Goal: Information Seeking & Learning: Check status

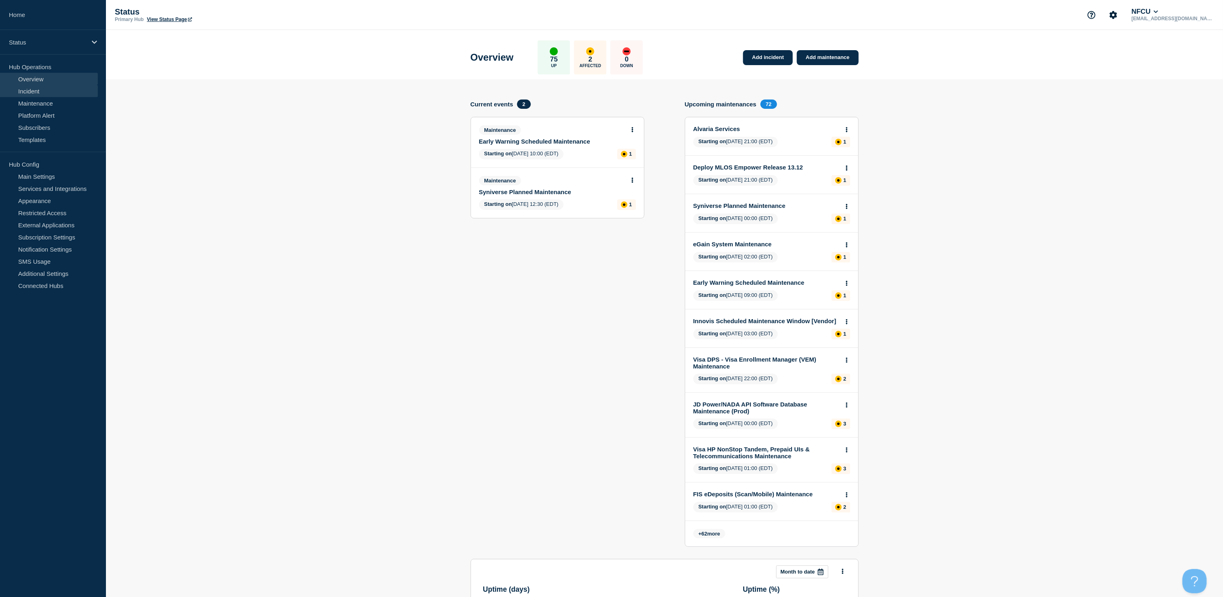
click at [37, 91] on link "Incident" at bounding box center [49, 91] width 98 height 12
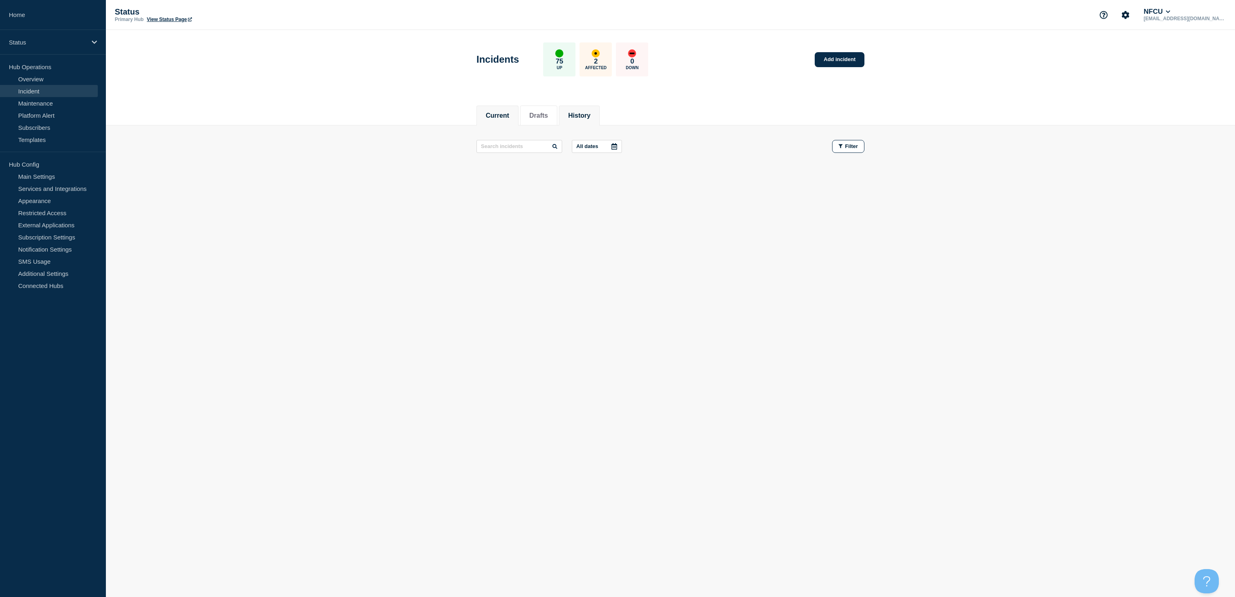
click at [583, 112] on button "History" at bounding box center [579, 115] width 22 height 7
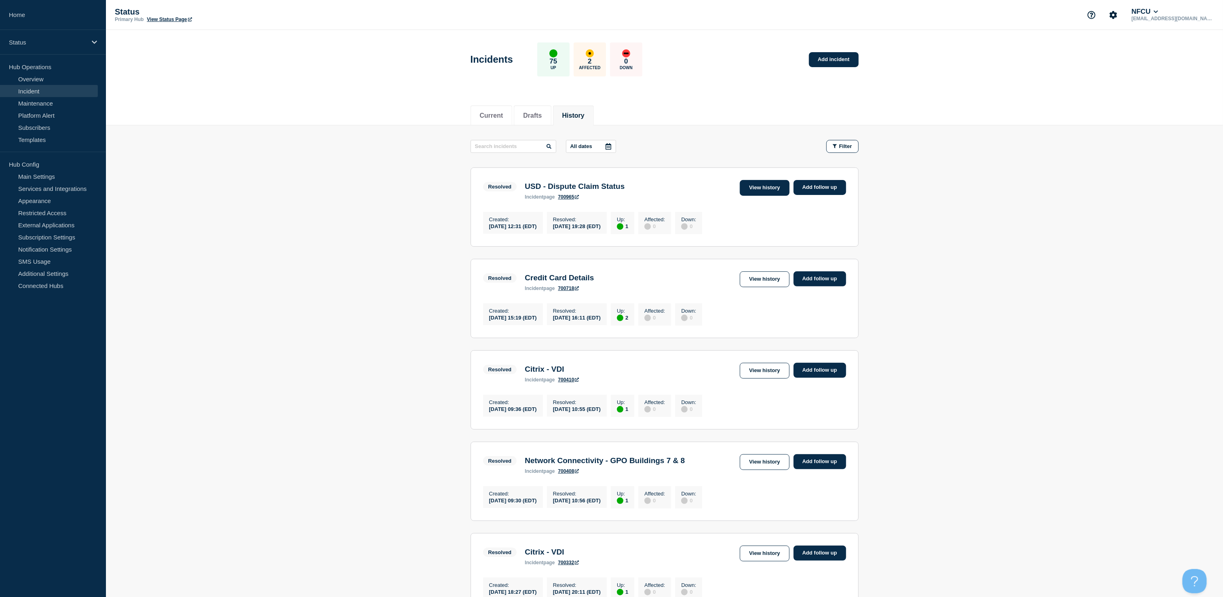
click at [755, 188] on link "View history" at bounding box center [764, 188] width 49 height 16
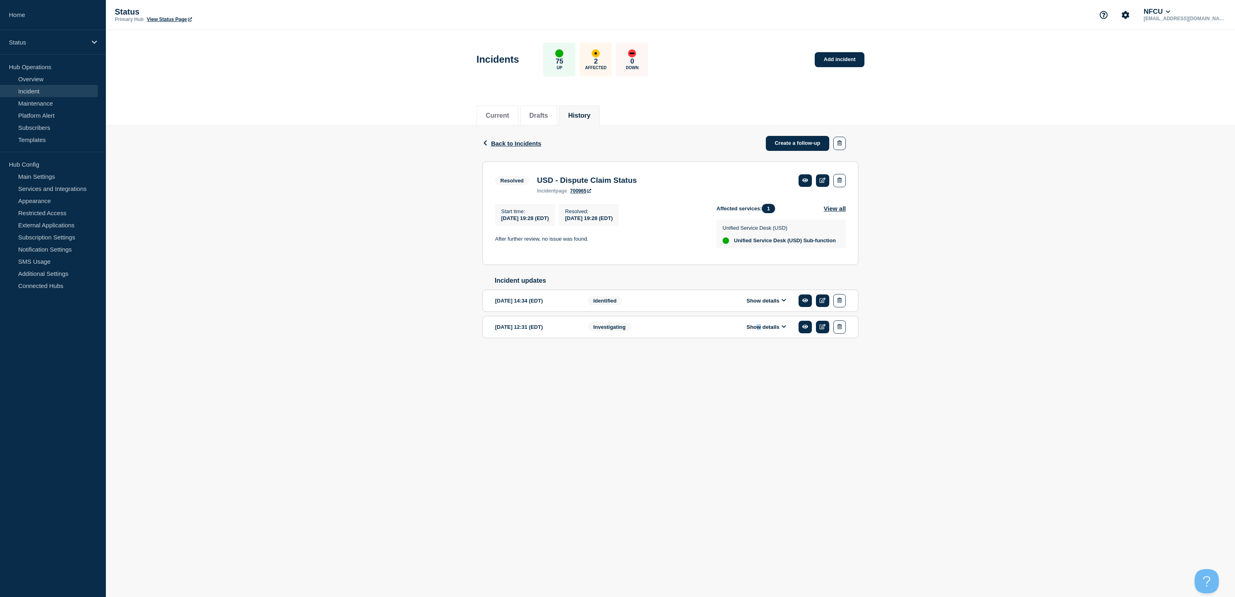
drag, startPoint x: 755, startPoint y: 336, endPoint x: 757, endPoint y: 340, distance: 4.5
click at [757, 334] on div "Show details" at bounding box center [773, 326] width 148 height 13
click at [757, 330] on button "Show details" at bounding box center [766, 326] width 44 height 7
click at [806, 329] on icon at bounding box center [805, 327] width 6 height 4
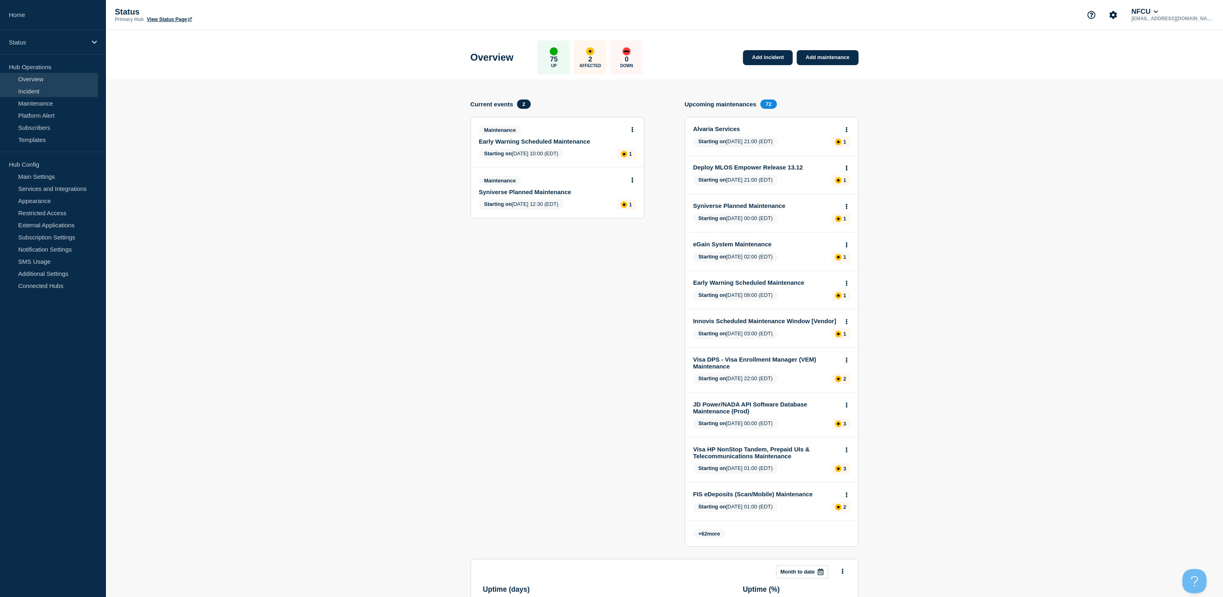
click at [16, 91] on link "Incident" at bounding box center [49, 91] width 98 height 12
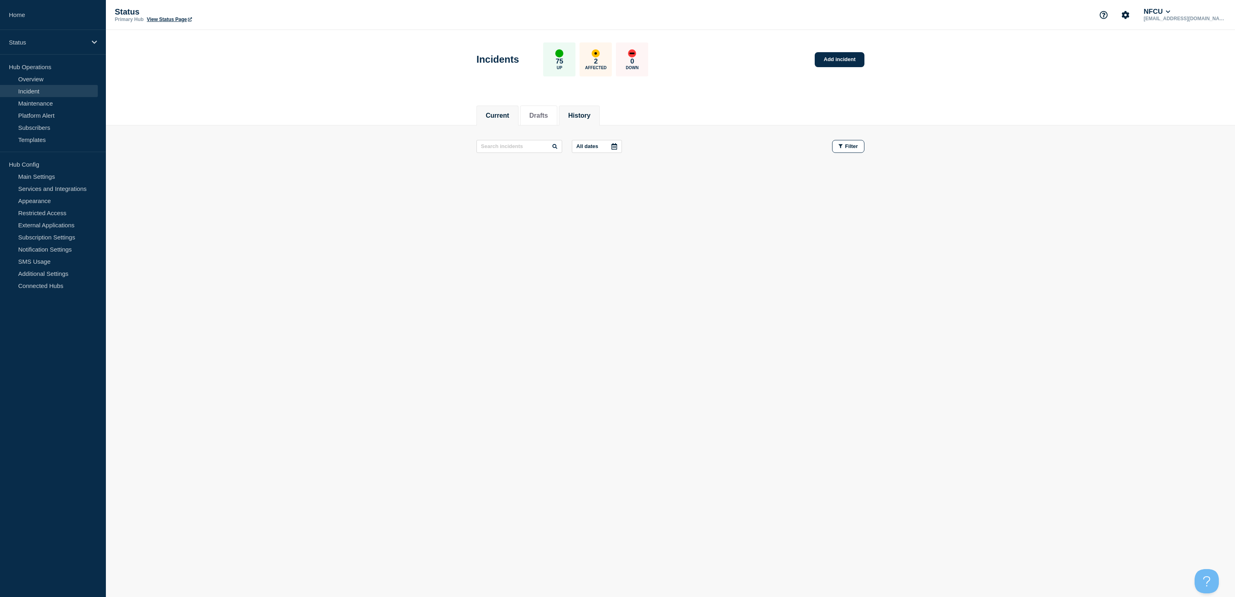
click at [598, 108] on li "History" at bounding box center [579, 116] width 41 height 20
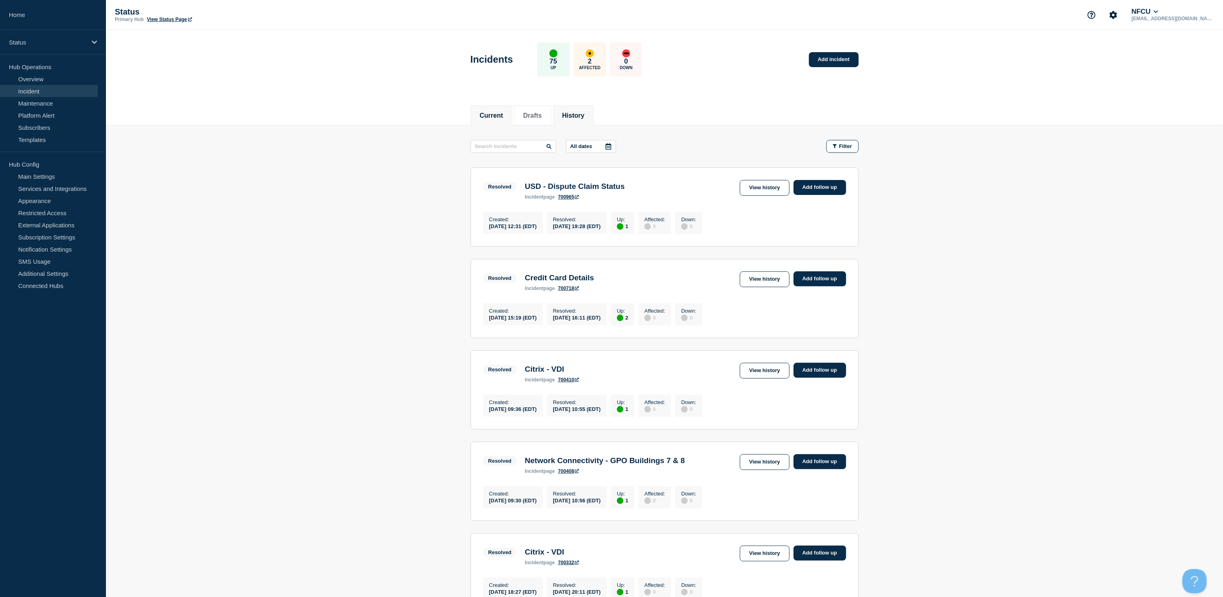
click at [497, 109] on li "Current" at bounding box center [492, 116] width 42 height 20
